Goal: Task Accomplishment & Management: Manage account settings

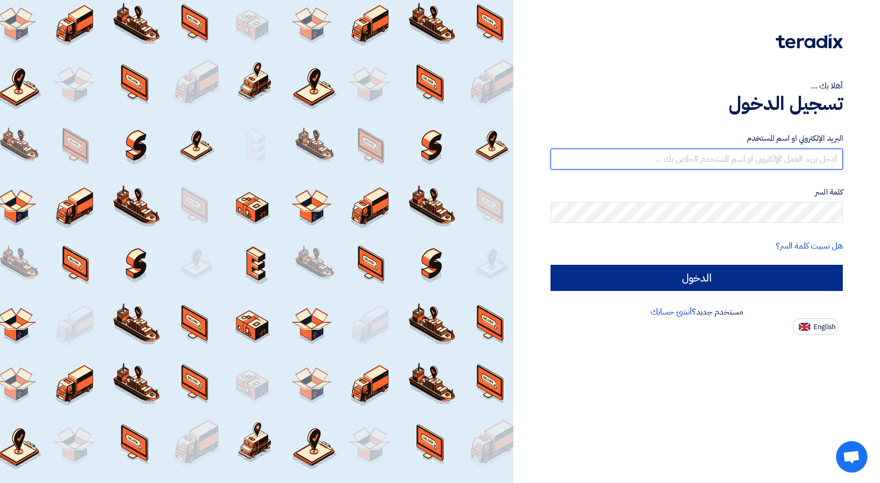
type input "[EMAIL_ADDRESS][DOMAIN_NAME]"
click at [755, 285] on input "الدخول" at bounding box center [696, 278] width 292 height 26
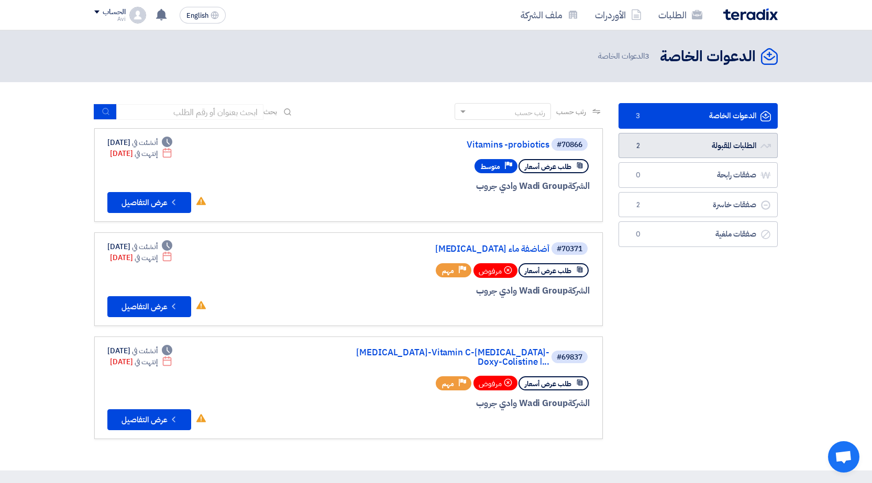
click at [713, 142] on link "الطلبات المقبولة الطلبات المقبولة 2" at bounding box center [697, 146] width 159 height 26
